Goal: Check status: Check status

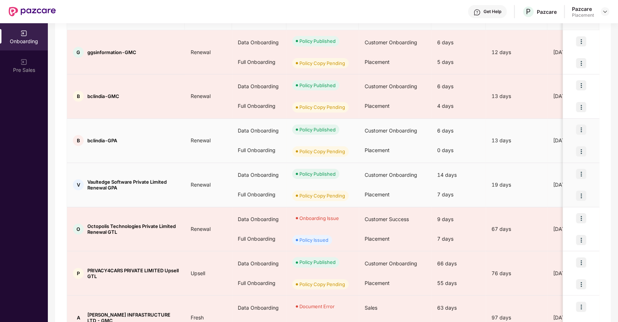
scroll to position [109, 0]
click at [345, 148] on div "Policy Copy Pending" at bounding box center [323, 151] width 46 height 7
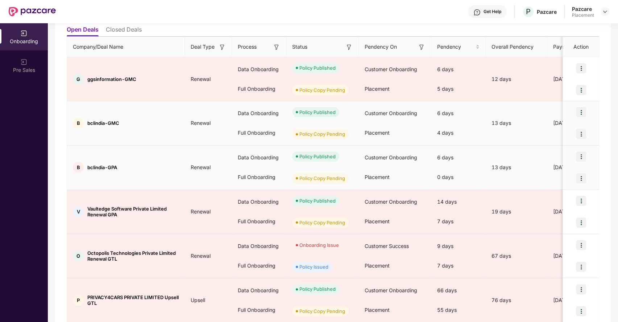
scroll to position [81, 0]
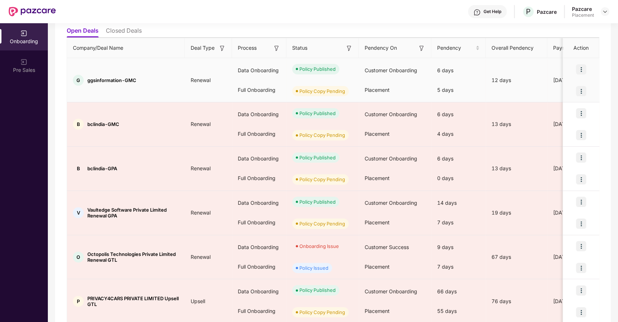
click at [363, 91] on div "Placement" at bounding box center [395, 90] width 73 height 20
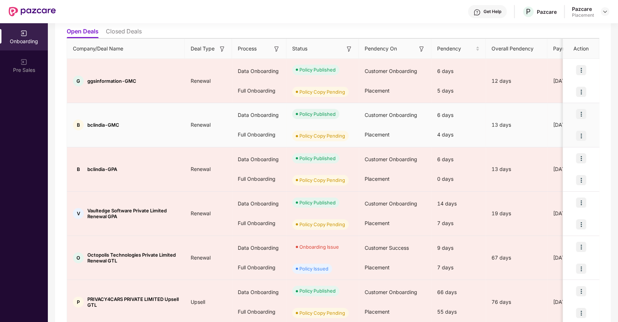
scroll to position [80, 0]
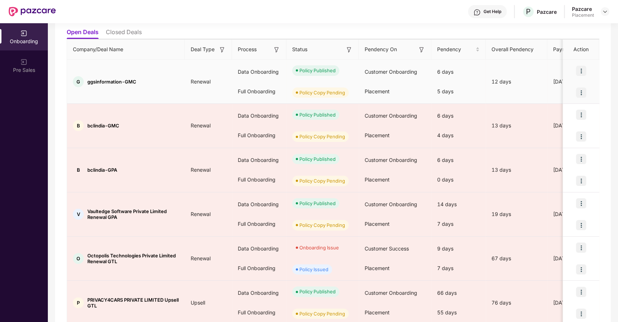
click at [124, 79] on span "ggsinformation-GMC" at bounding box center [111, 82] width 49 height 6
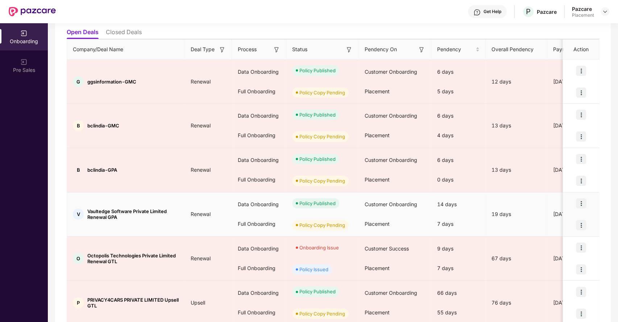
click at [101, 210] on span "Vaultedge Software Private Limited Renewal GPA" at bounding box center [133, 214] width 92 height 12
copy span "Vaultedge"
